Goal: Task Accomplishment & Management: Use online tool/utility

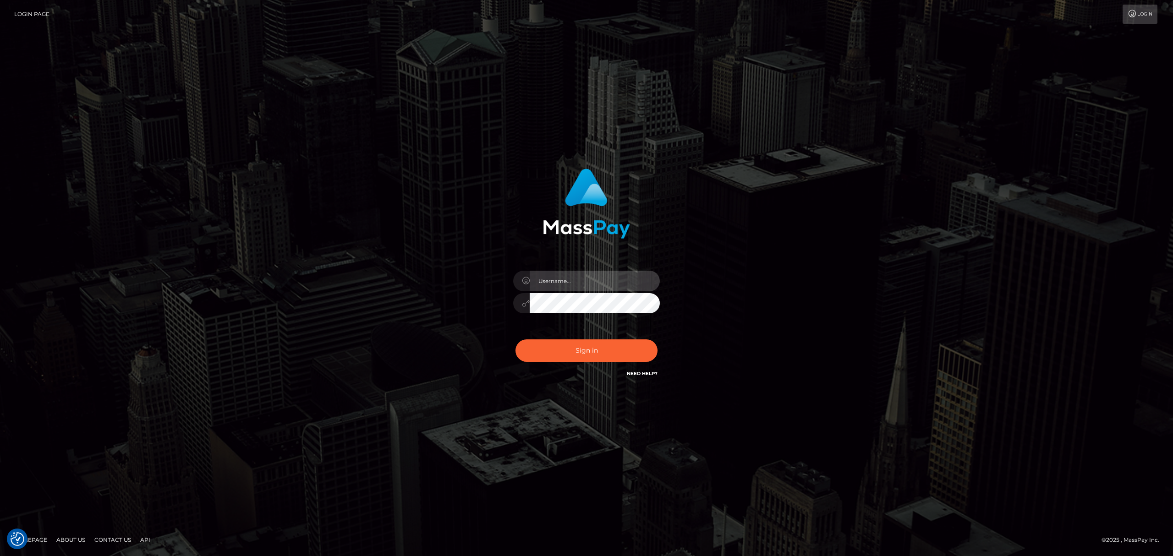
drag, startPoint x: 0, startPoint y: 0, endPoint x: 561, endPoint y: 277, distance: 625.5
click at [561, 277] on input "text" at bounding box center [595, 281] width 130 height 21
click at [755, 250] on div "Sign in" at bounding box center [586, 278] width 522 height 233
drag, startPoint x: 616, startPoint y: 284, endPoint x: 625, endPoint y: 290, distance: 10.9
click at [615, 284] on input "text" at bounding box center [595, 281] width 130 height 21
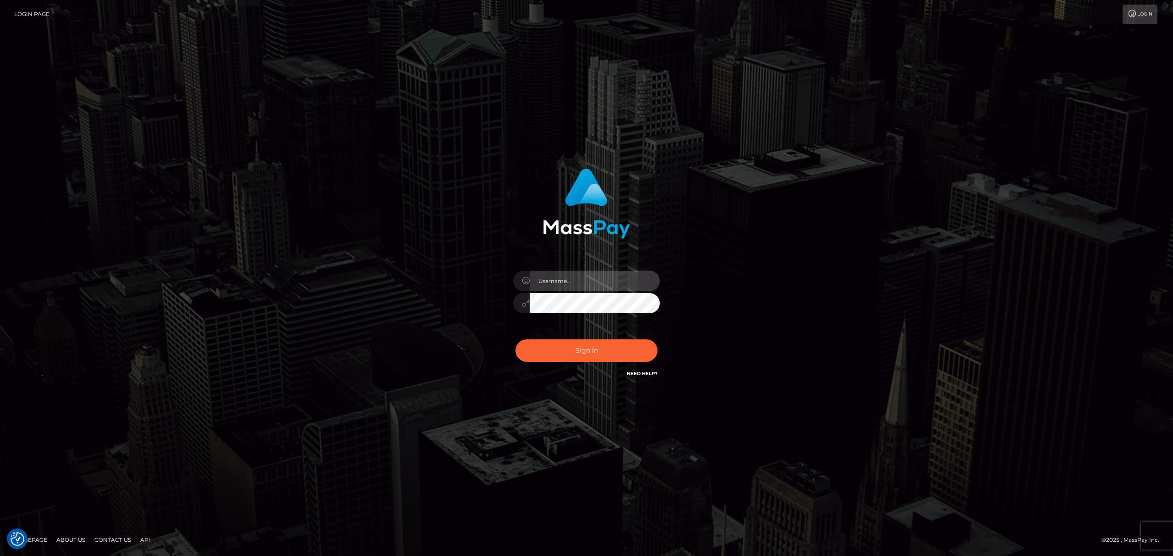
type input "Eric"
drag, startPoint x: 607, startPoint y: 350, endPoint x: 541, endPoint y: 355, distance: 65.2
click at [606, 350] on button "Sign in" at bounding box center [586, 350] width 142 height 22
drag, startPoint x: 414, startPoint y: 323, endPoint x: 408, endPoint y: 328, distance: 7.9
click at [414, 324] on div "Eric Sign in" at bounding box center [586, 278] width 522 height 233
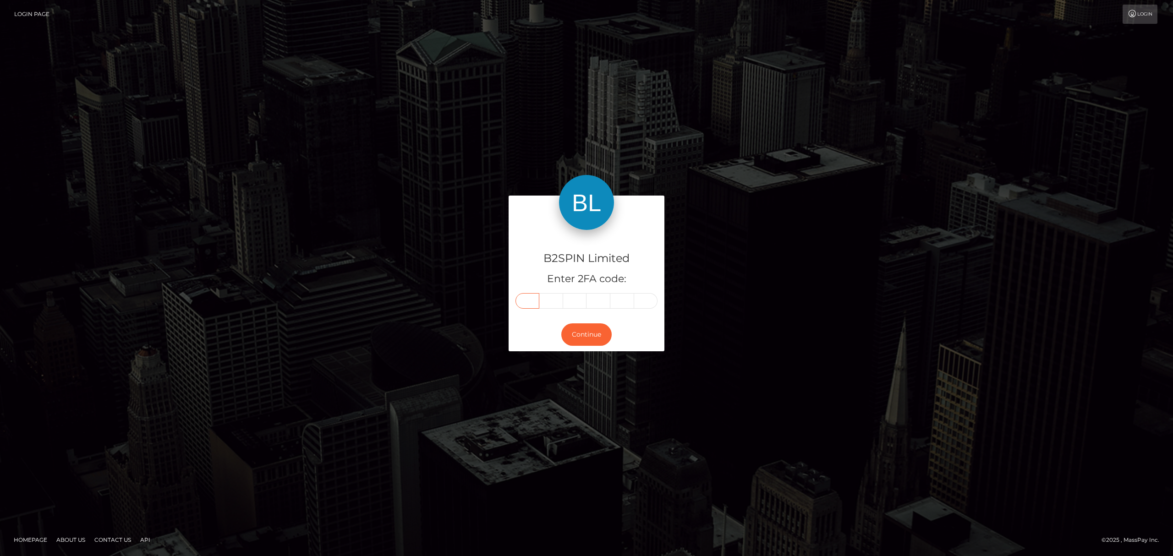
click at [521, 297] on input "text" at bounding box center [527, 301] width 24 height 16
drag, startPoint x: 522, startPoint y: 297, endPoint x: 518, endPoint y: 299, distance: 4.8
paste input "3"
type input "3"
type input "0"
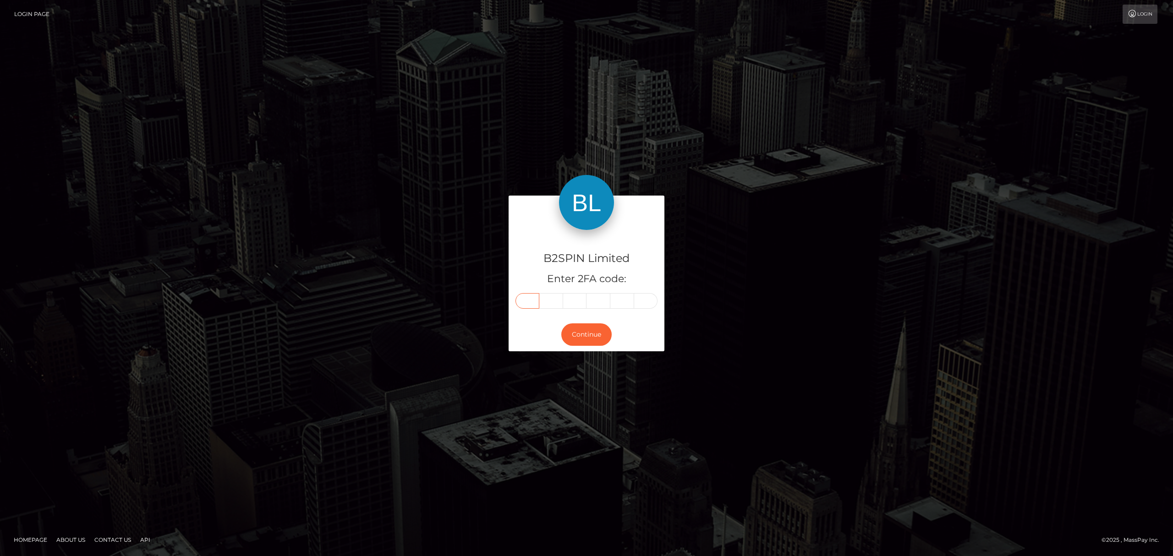
type input "8"
type input "7"
click at [583, 338] on button "Continue" at bounding box center [586, 334] width 50 height 22
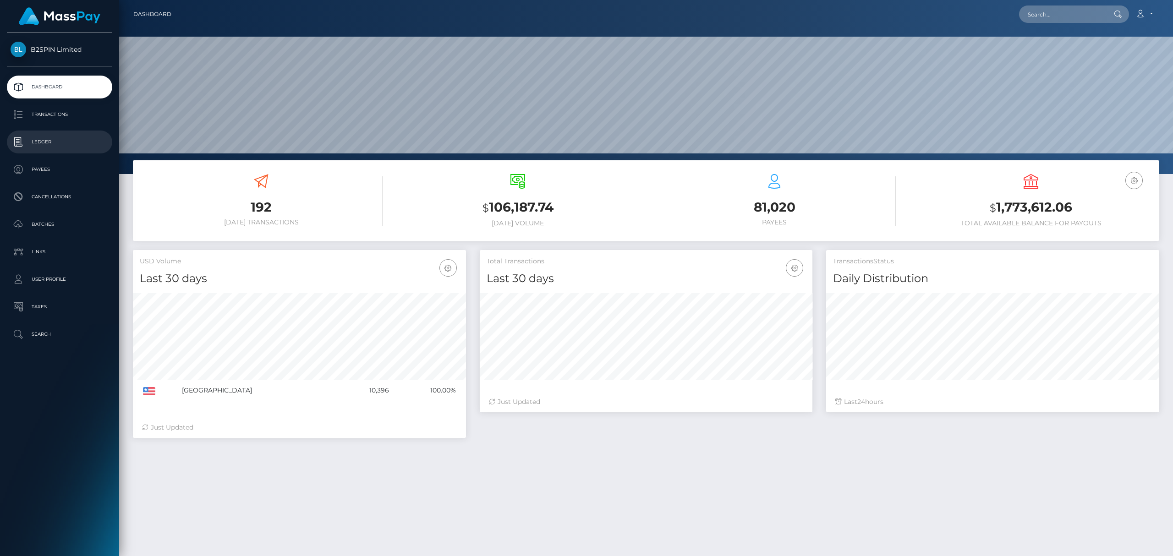
scroll to position [162, 333]
click at [61, 110] on p "Transactions" at bounding box center [60, 115] width 98 height 14
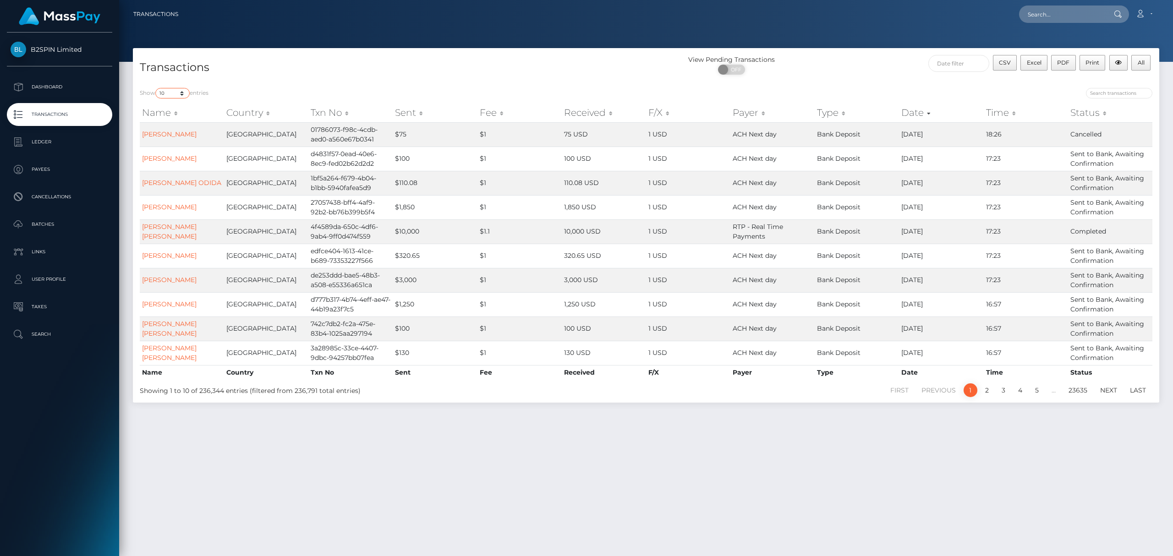
click at [181, 92] on select "10 25 50 100 250 500 1,000 3,500" at bounding box center [172, 93] width 34 height 11
select select "3500"
click at [156, 88] on select "10 25 50 100 250 500 1,000 3,500" at bounding box center [172, 93] width 34 height 11
click at [737, 70] on span "OFF" at bounding box center [734, 70] width 23 height 10
checkbox input "true"
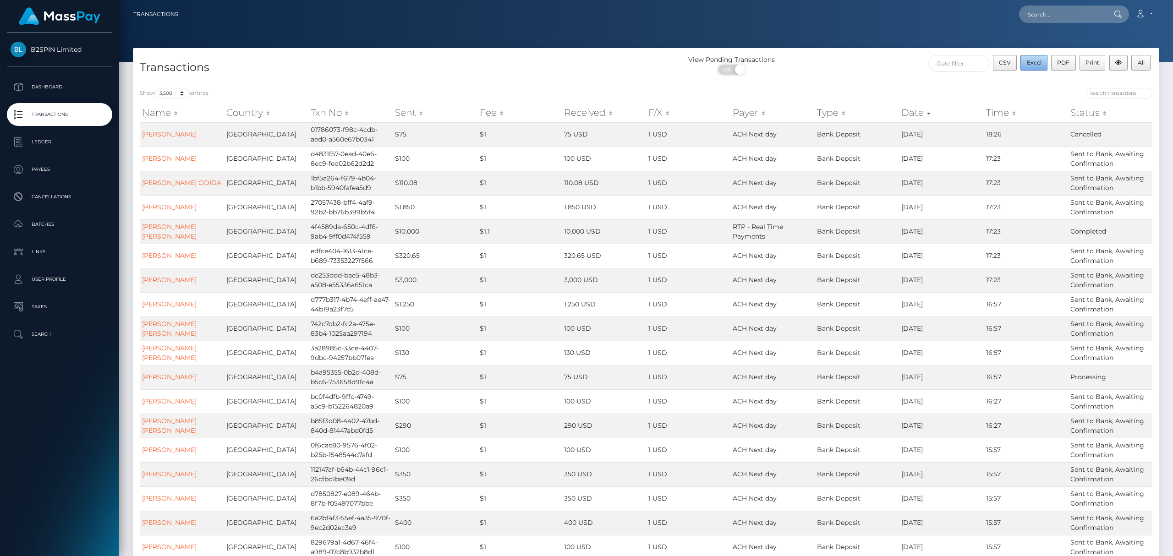
click at [1030, 64] on span "Excel" at bounding box center [1034, 62] width 15 height 7
